Goal: Check status: Check status

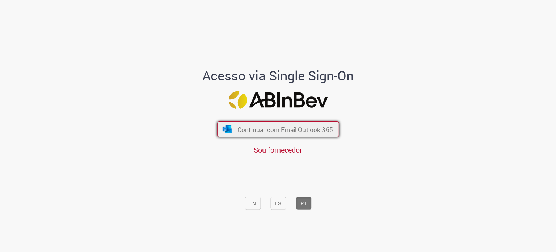
click at [268, 130] on font "Continuar com Email Outlook 365" at bounding box center [285, 129] width 96 height 8
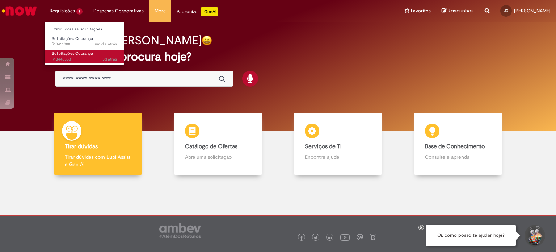
click at [75, 50] on link "Solicitações Cobrança 3d atrás 3 dias atrás R13448358" at bounding box center [85, 56] width 80 height 13
click at [70, 60] on span "3d atrás 3 dias atrás R13448358" at bounding box center [84, 59] width 65 height 6
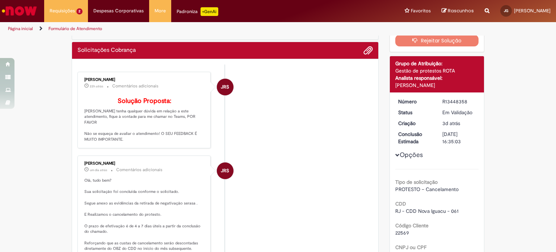
scroll to position [78, 0]
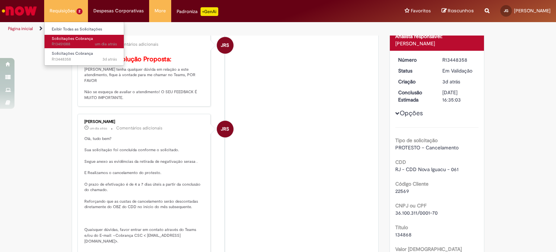
click at [66, 40] on span "Solicitações Cobrança" at bounding box center [72, 38] width 41 height 5
